Goal: Task Accomplishment & Management: Use online tool/utility

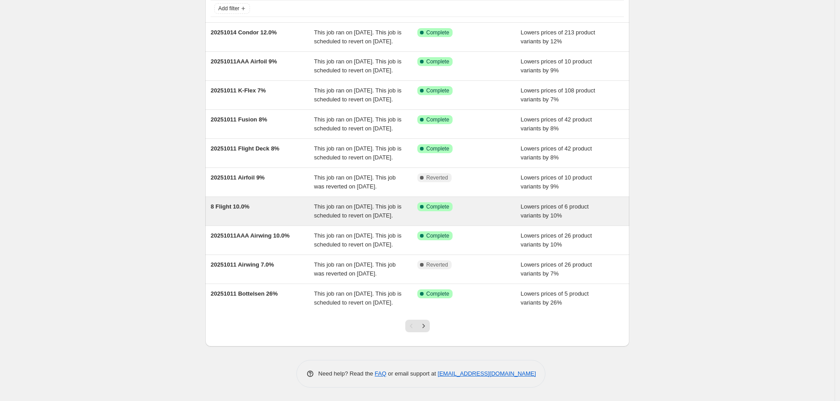
scroll to position [148, 0]
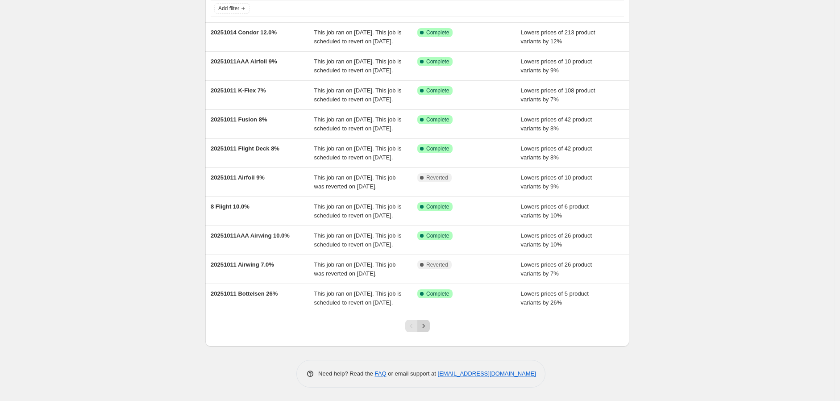
click at [423, 324] on icon "Next" at bounding box center [423, 325] width 9 height 9
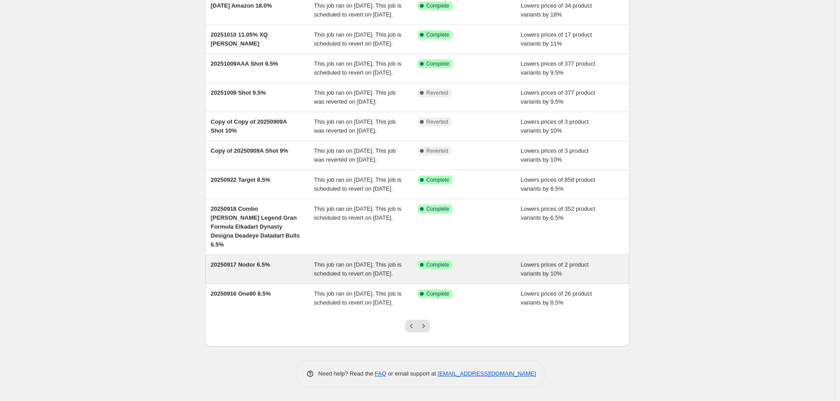
scroll to position [157, 0]
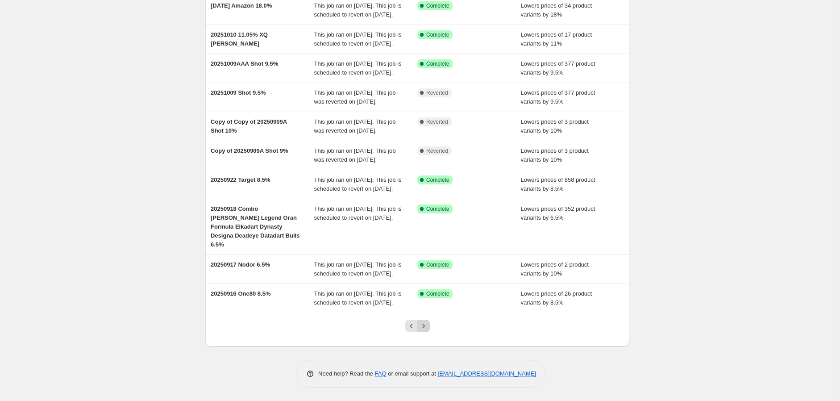
click at [424, 323] on icon "Next" at bounding box center [423, 325] width 9 height 9
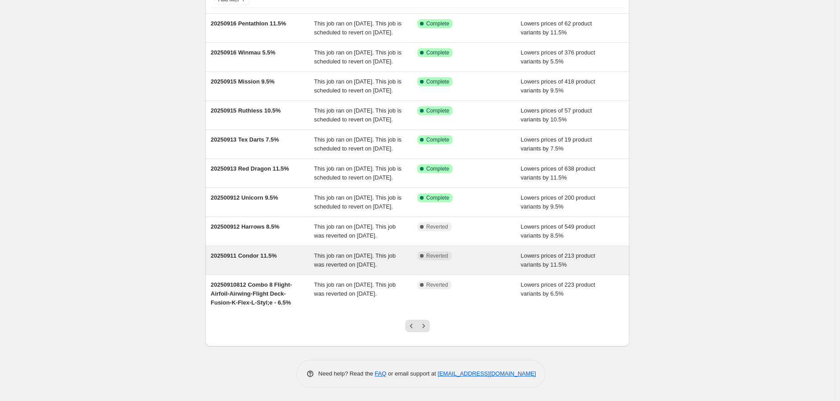
scroll to position [148, 0]
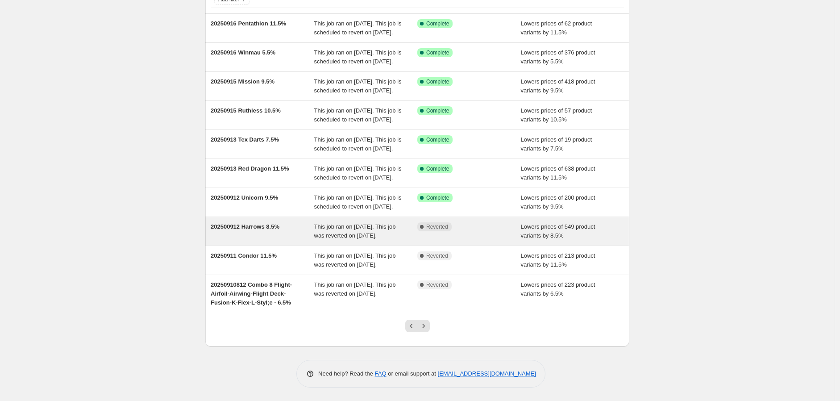
click at [321, 223] on span "This job ran on [DATE]. This job was reverted on [DATE]." at bounding box center [355, 231] width 82 height 16
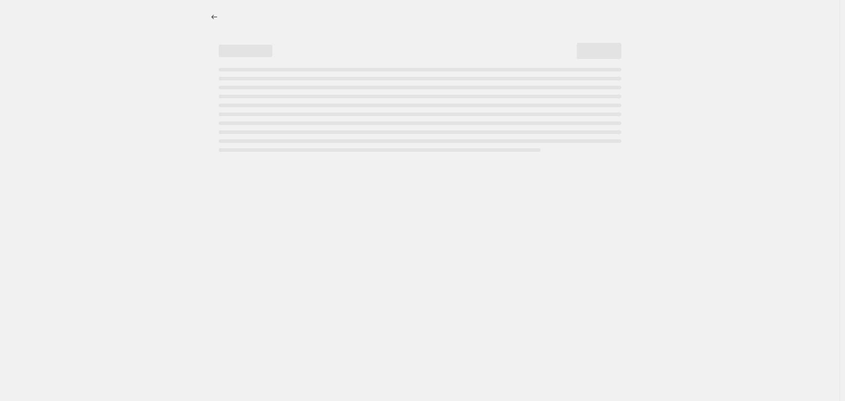
select select "percentage"
select select "no_change"
select select "vendor"
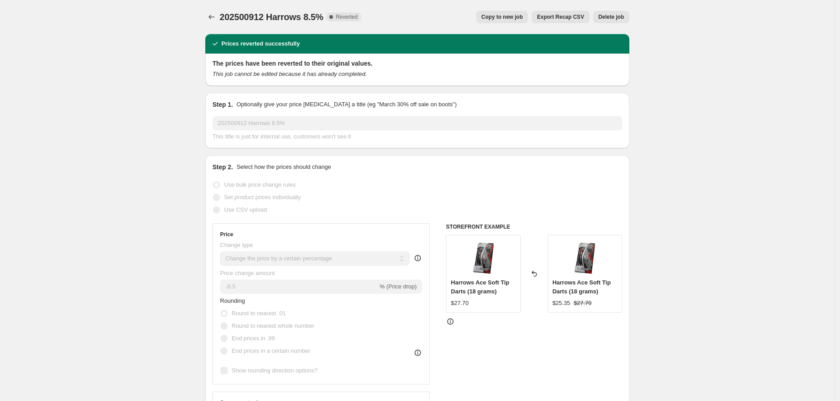
click at [518, 17] on span "Copy to new job" at bounding box center [503, 16] width 42 height 7
select select "percentage"
select select "no_change"
select select "vendor"
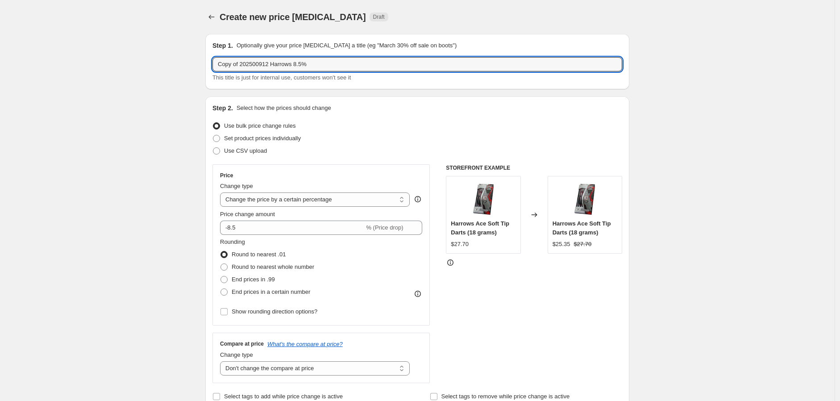
drag, startPoint x: 271, startPoint y: 67, endPoint x: 158, endPoint y: 76, distance: 113.2
click at [268, 62] on input "20251015 Harrows 8.5%" at bounding box center [417, 64] width 410 height 14
drag, startPoint x: 270, startPoint y: 64, endPoint x: 277, endPoint y: 66, distance: 7.1
click at [277, 66] on input "20251015 Harrows 8.5%" at bounding box center [417, 64] width 410 height 14
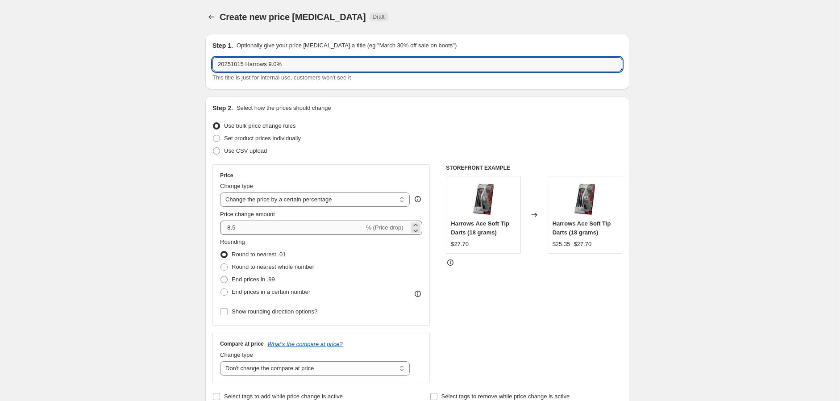
type input "20251015 Harrows 9.0%"
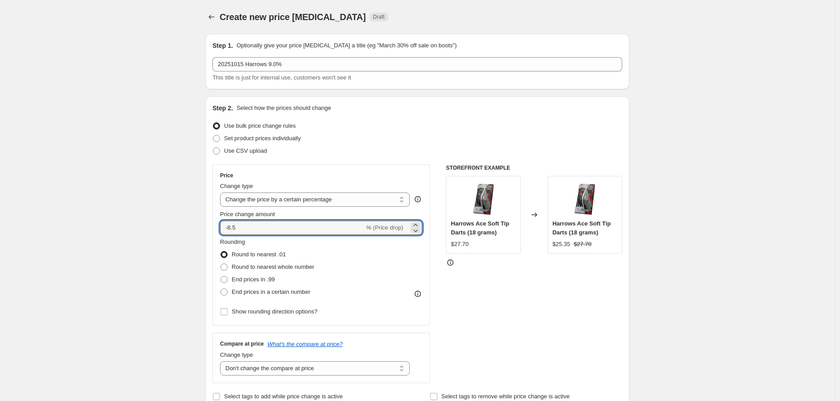
drag, startPoint x: 229, startPoint y: 224, endPoint x: 286, endPoint y: 235, distance: 58.6
click at [286, 234] on input "-8.5" at bounding box center [292, 227] width 144 height 14
type input "-9.0"
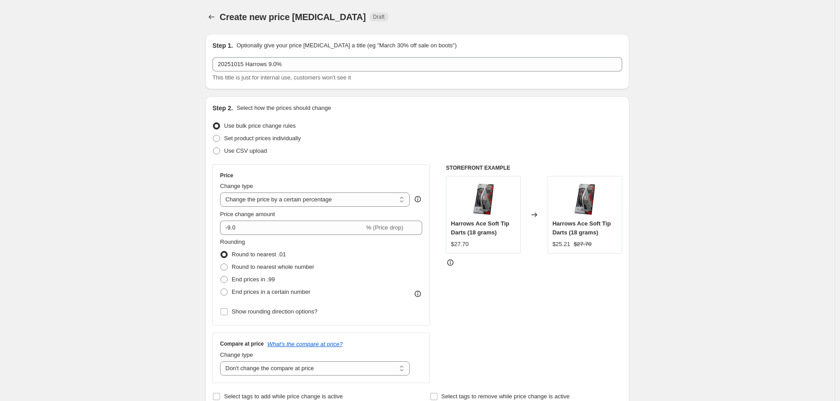
click at [572, 266] on div "STOREFRONT EXAMPLE Harrows Ace Soft Tip Darts (18 grams) $27.70 Changed to Harr…" at bounding box center [534, 273] width 176 height 219
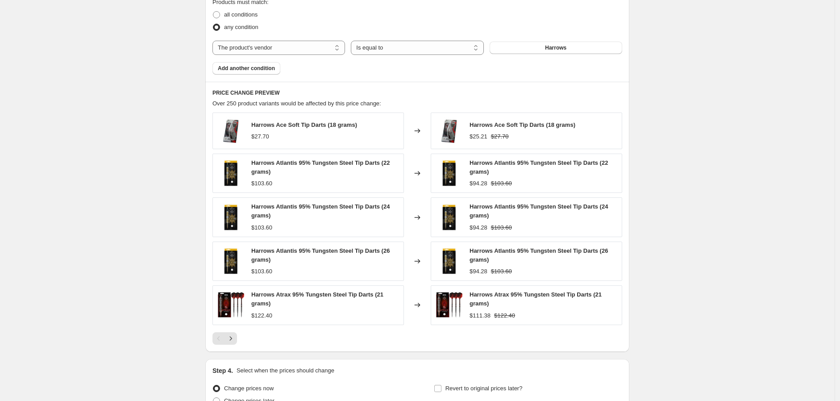
scroll to position [604, 0]
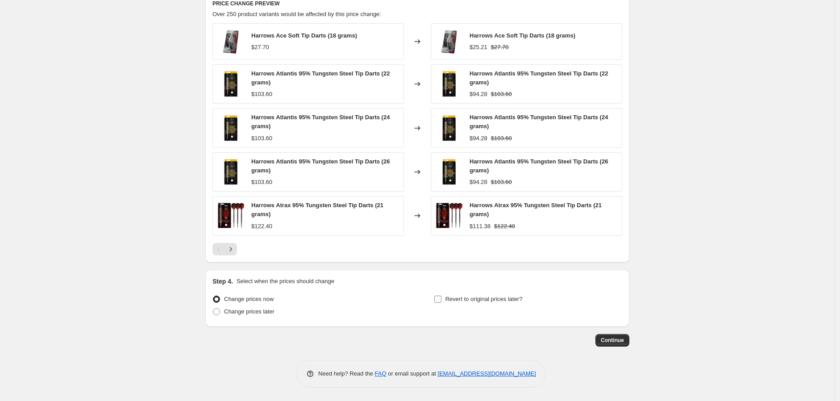
click at [445, 300] on label "Revert to original prices later?" at bounding box center [478, 299] width 89 height 12
click at [441, 300] on input "Revert to original prices later?" at bounding box center [437, 298] width 7 height 7
checkbox input "true"
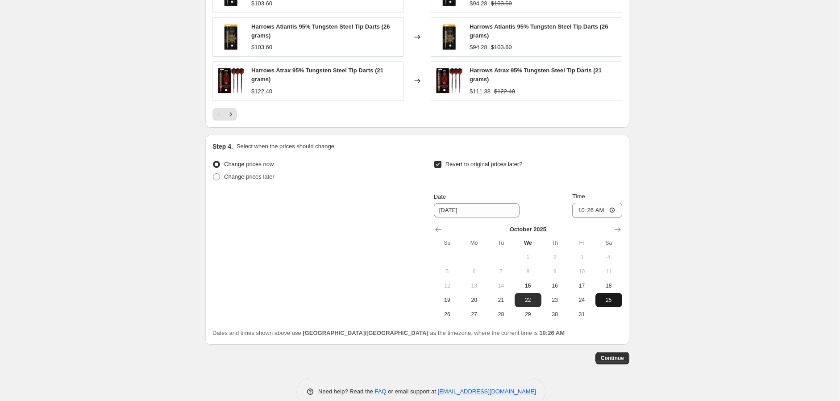
scroll to position [756, 0]
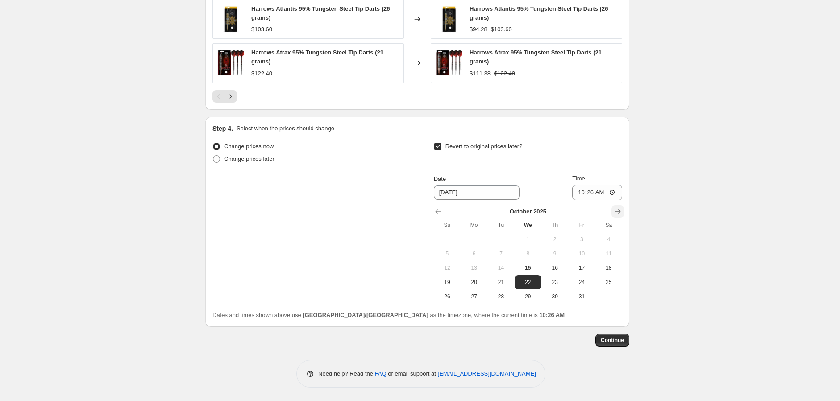
click at [624, 211] on button "Show next month, November 2025" at bounding box center [617, 211] width 12 height 12
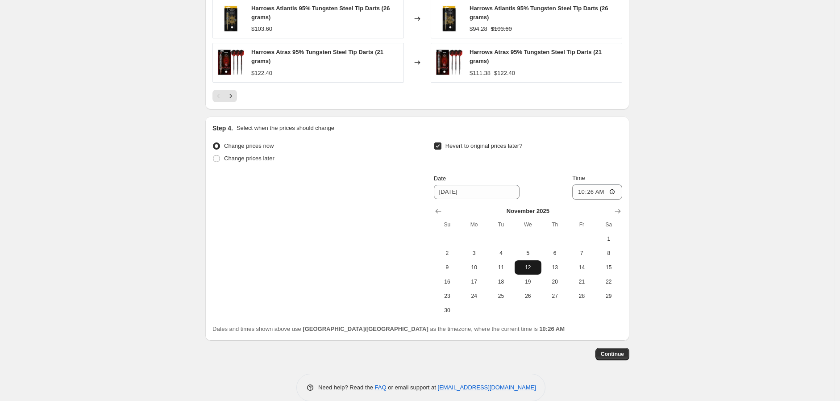
click at [527, 262] on button "12" at bounding box center [528, 267] width 27 height 14
type input "[DATE]"
click at [612, 194] on input "10:26" at bounding box center [597, 191] width 50 height 15
type input "23:59"
click at [622, 356] on span "Continue" at bounding box center [612, 353] width 23 height 7
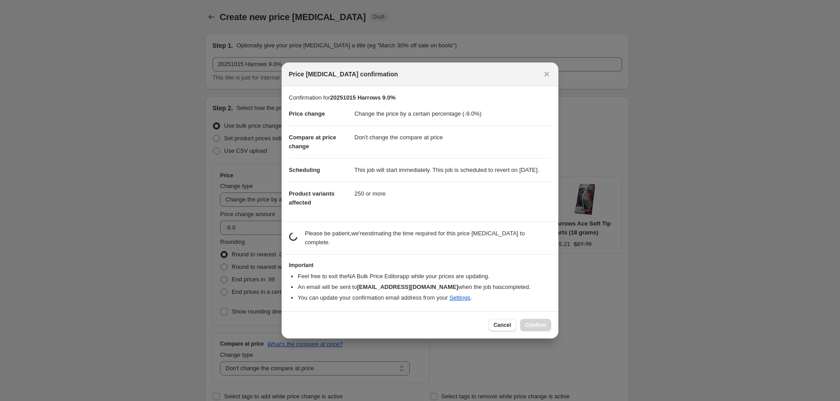
scroll to position [0, 0]
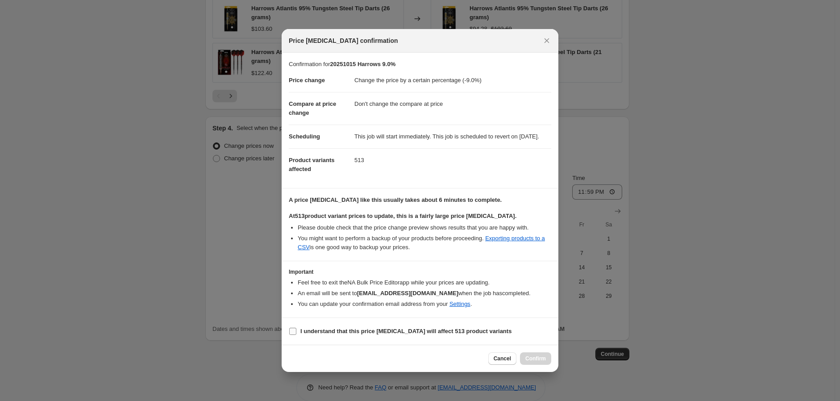
click at [292, 333] on input "I understand that this price [MEDICAL_DATA] will affect 513 product variants" at bounding box center [292, 331] width 7 height 7
checkbox input "true"
click at [534, 362] on span "Confirm" at bounding box center [535, 358] width 21 height 7
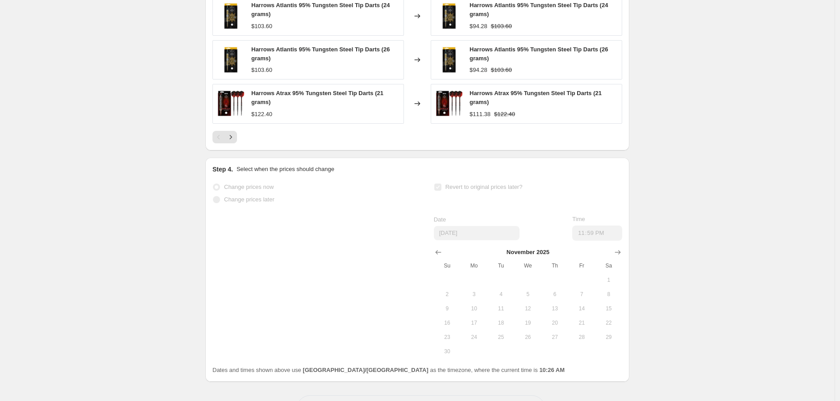
scroll to position [779, 0]
select select "percentage"
select select "no_change"
select select "vendor"
